Goal: Task Accomplishment & Management: Manage account settings

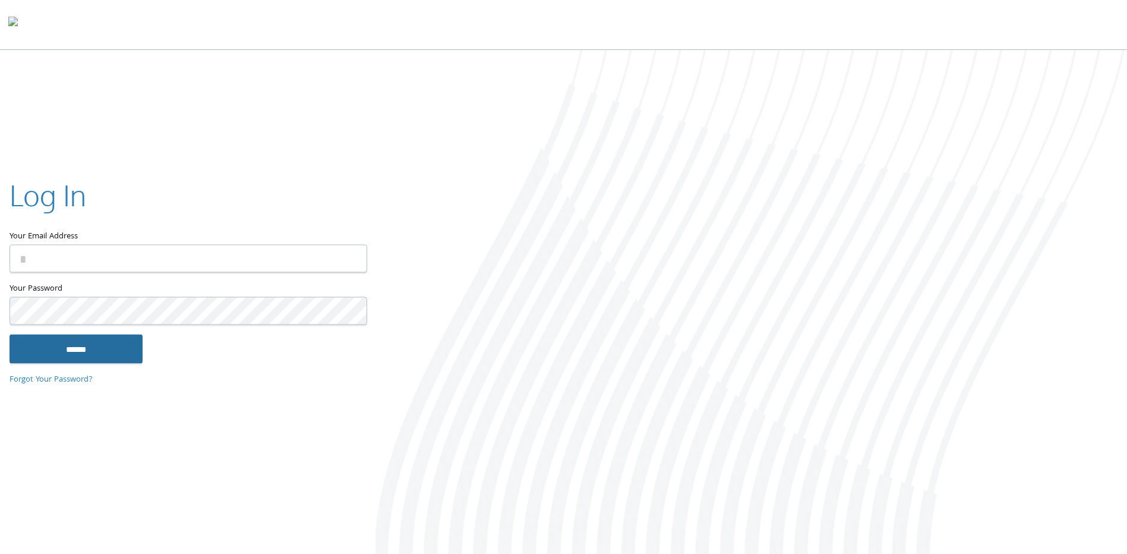
type input "**********"
click at [87, 348] on input "******" at bounding box center [76, 349] width 133 height 29
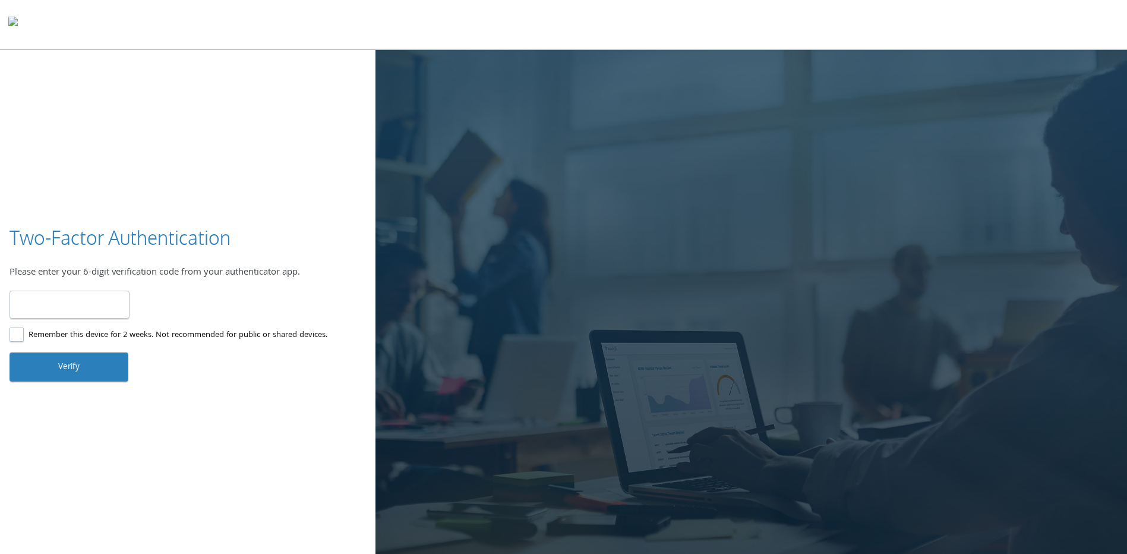
type input "******"
